Goal: Information Seeking & Learning: Learn about a topic

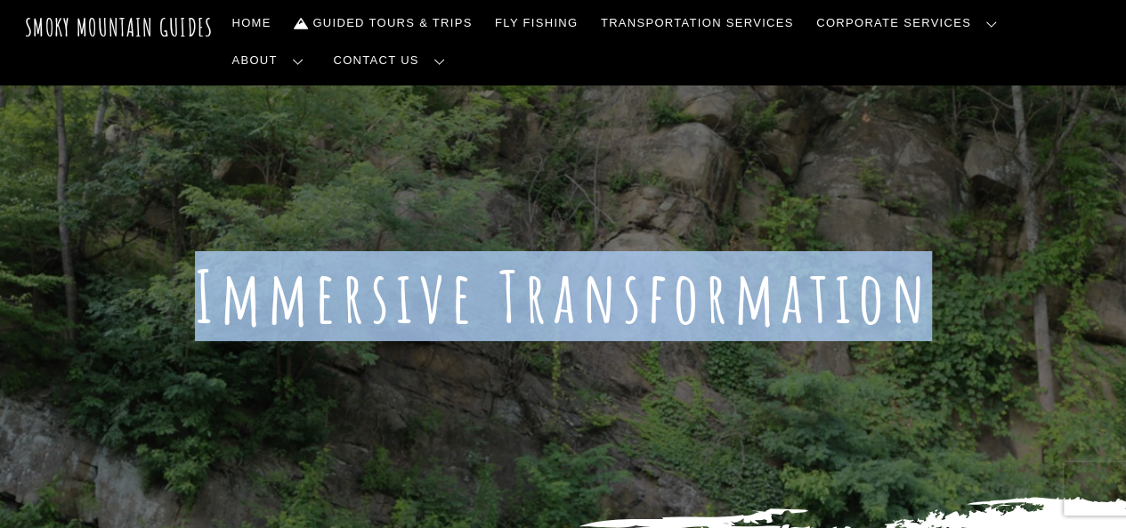
click at [819, 304] on h1 "Immersive Transformation" at bounding box center [563, 296] width 1126 height 85
drag, startPoint x: 921, startPoint y: 305, endPoint x: 201, endPoint y: 296, distance: 719.5
click at [201, 296] on h1 "Immersive Transformation" at bounding box center [563, 296] width 1126 height 85
click at [167, 286] on h1 "Immersive Transformation" at bounding box center [563, 296] width 1126 height 85
drag, startPoint x: 167, startPoint y: 286, endPoint x: 524, endPoint y: 313, distance: 357.1
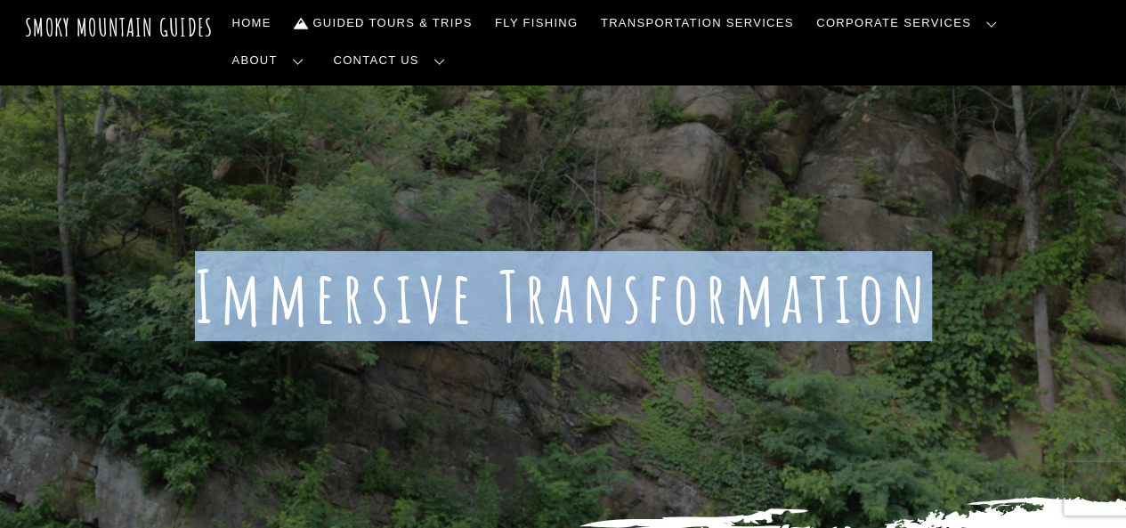
click at [524, 313] on h1 "Immersive Transformation" at bounding box center [563, 296] width 1126 height 85
click at [682, 320] on h1 "Immersive Transformation" at bounding box center [563, 296] width 1126 height 85
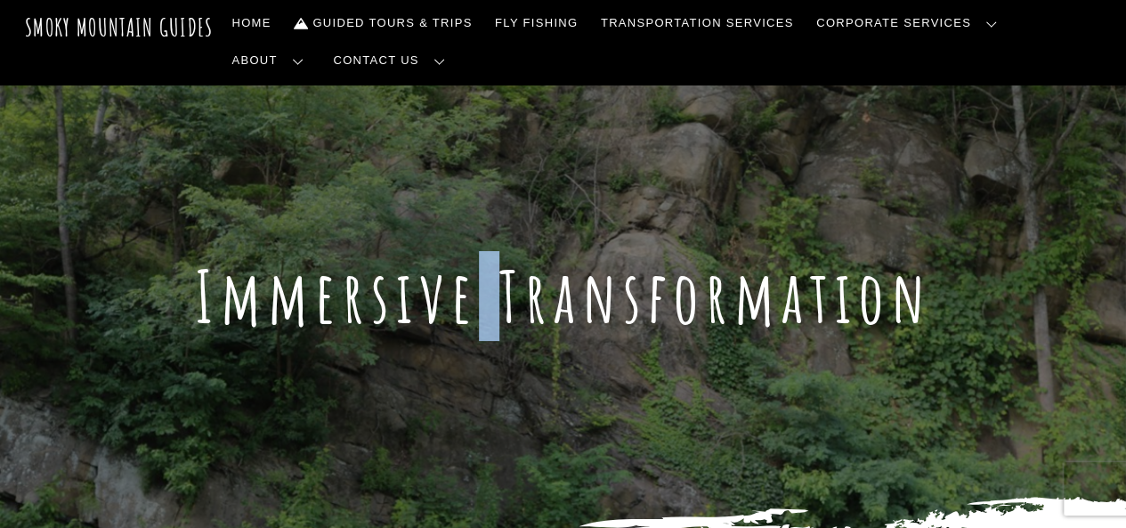
drag, startPoint x: 477, startPoint y: 300, endPoint x: 490, endPoint y: 305, distance: 13.6
click at [490, 305] on h1 "Immersive Transformation" at bounding box center [563, 296] width 1126 height 85
click at [453, 325] on h1 "Immersive Transformation" at bounding box center [563, 296] width 1126 height 85
drag, startPoint x: 463, startPoint y: 296, endPoint x: 504, endPoint y: 305, distance: 42.1
click at [504, 305] on h1 "Immersive Transformation" at bounding box center [563, 296] width 1126 height 85
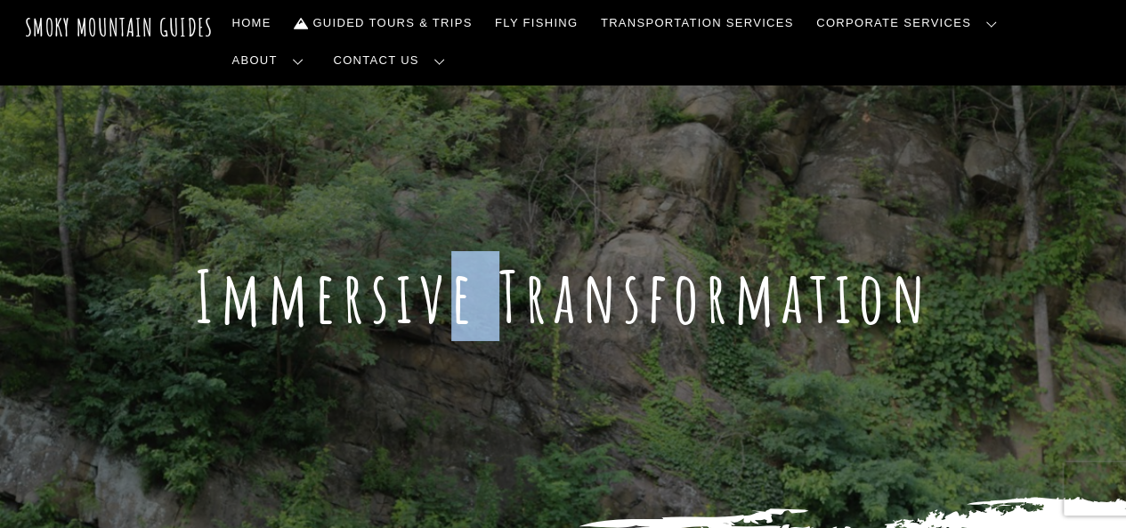
click at [509, 307] on h1 "Immersive Transformation" at bounding box center [563, 296] width 1126 height 85
drag, startPoint x: 498, startPoint y: 306, endPoint x: 470, endPoint y: 317, distance: 29.6
click at [470, 317] on h1 "Immersive Transformation" at bounding box center [563, 296] width 1126 height 85
click at [634, 358] on div "Immersive Transformation" at bounding box center [563, 314] width 1126 height 121
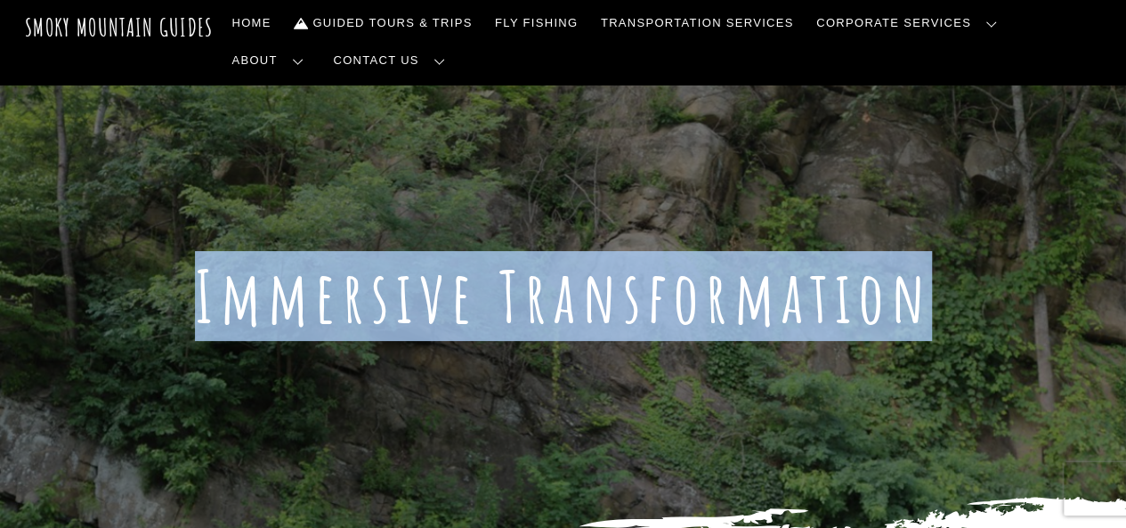
drag, startPoint x: 924, startPoint y: 296, endPoint x: 61, endPoint y: 281, distance: 862.9
click at [69, 288] on h1 "Immersive Transformation" at bounding box center [563, 296] width 1126 height 85
click at [155, 281] on h1 "Immersive Transformation" at bounding box center [563, 296] width 1126 height 85
drag, startPoint x: 150, startPoint y: 281, endPoint x: 1017, endPoint y: 307, distance: 866.7
click at [1016, 307] on h1 "Immersive Transformation" at bounding box center [563, 296] width 1126 height 85
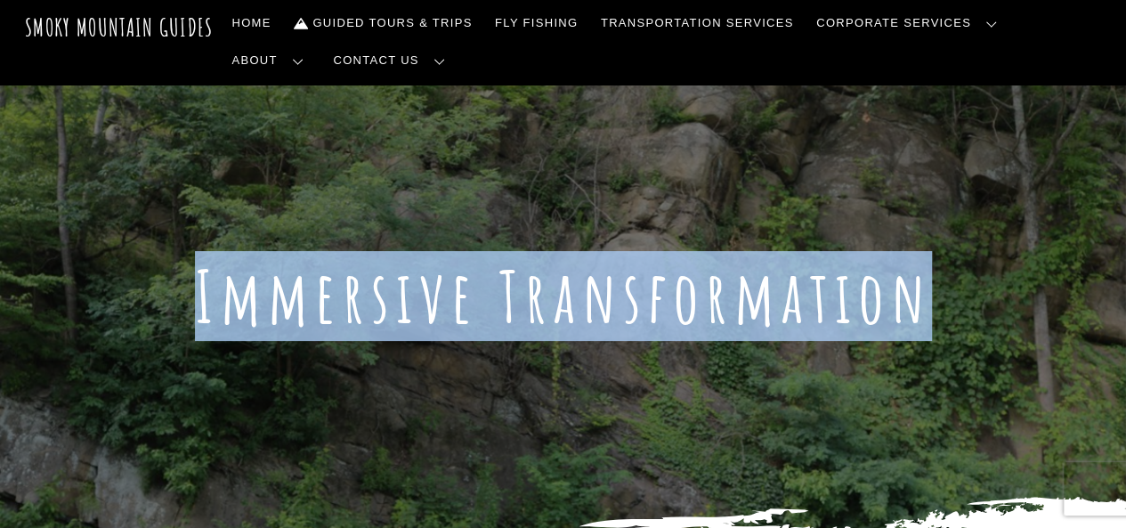
click at [1017, 307] on h1 "Immersive Transformation" at bounding box center [563, 296] width 1126 height 85
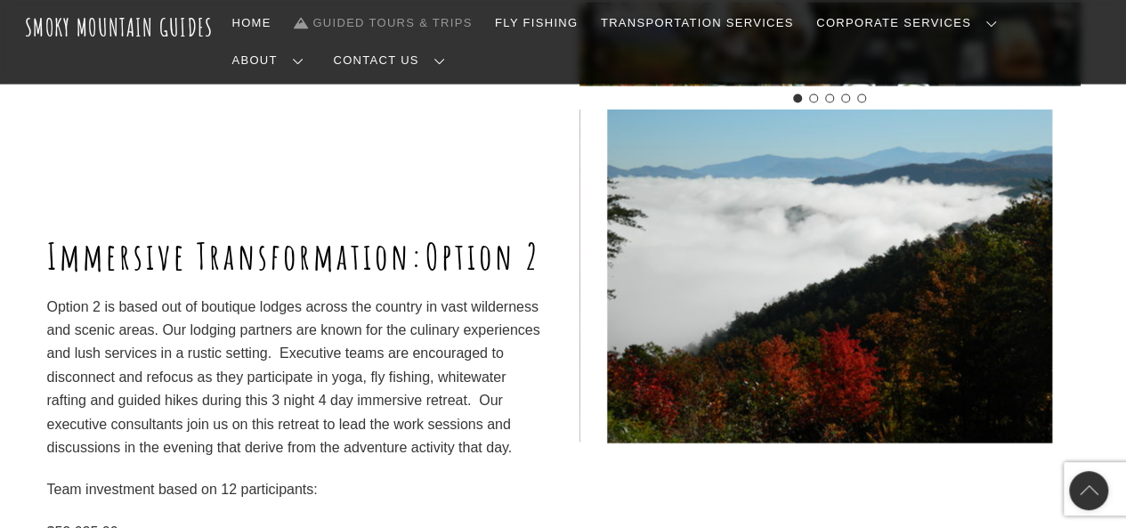
scroll to position [1781, 0]
